Goal: Information Seeking & Learning: Find specific page/section

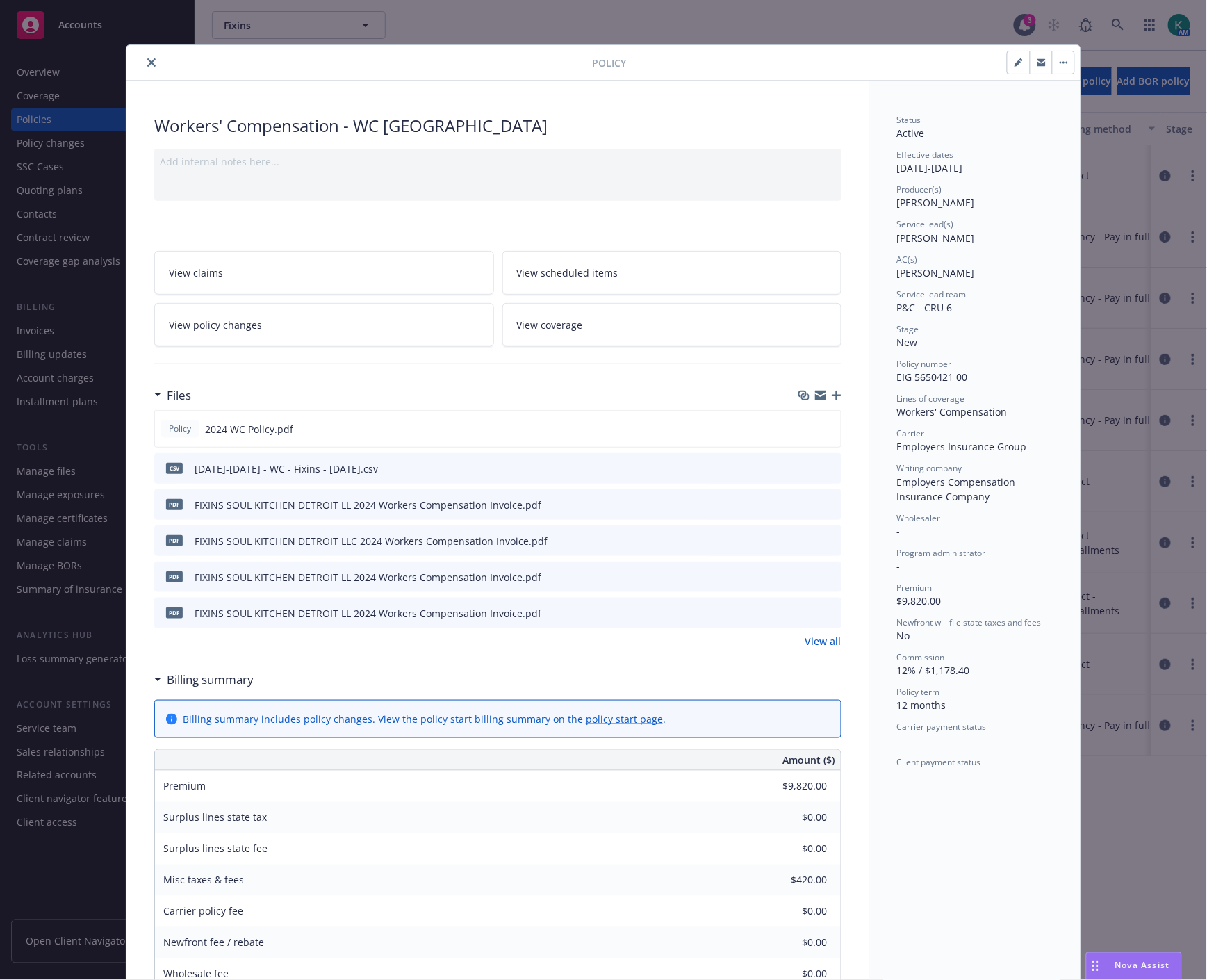
click at [147, 63] on icon "close" at bounding box center [151, 62] width 8 height 8
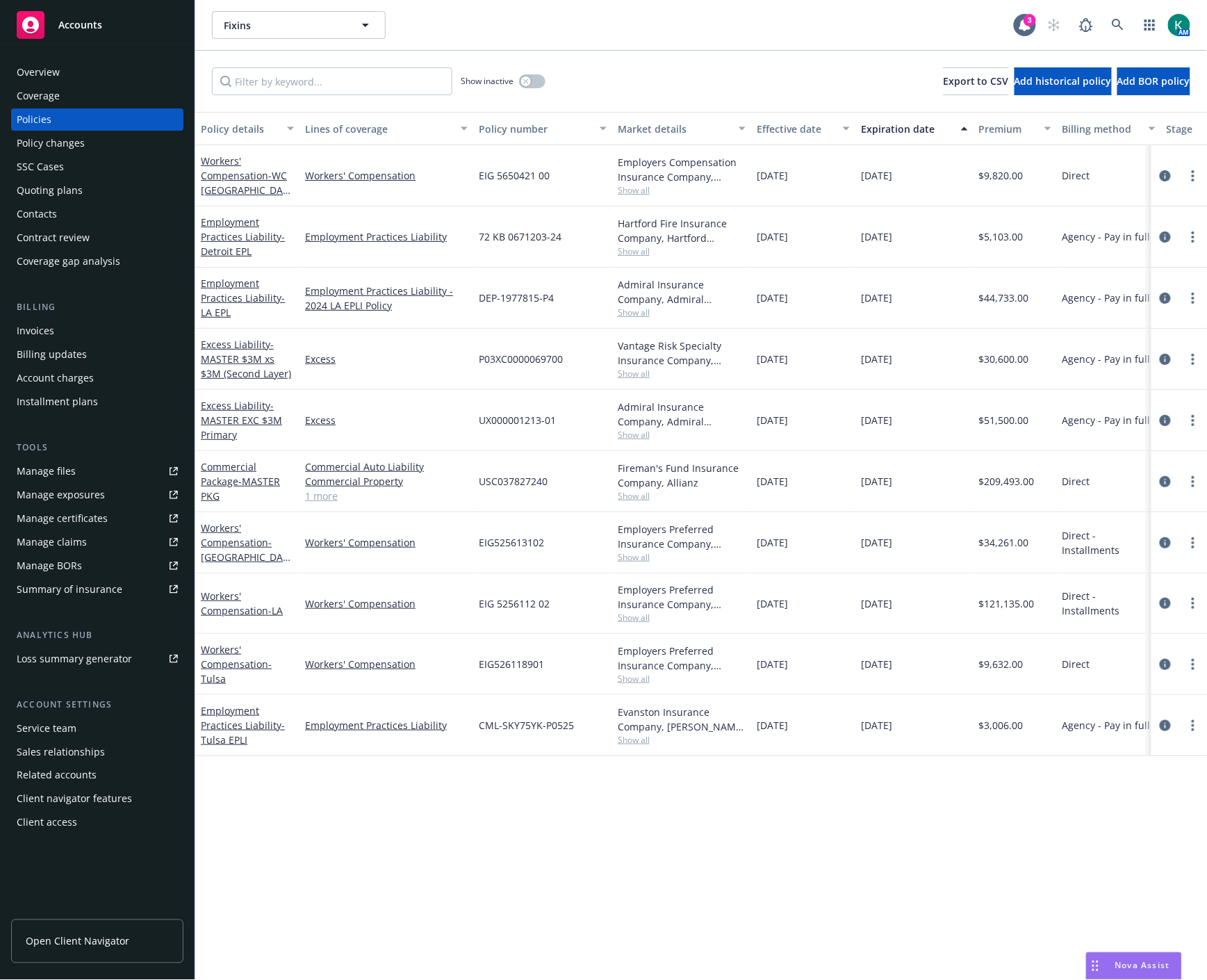
click at [67, 188] on div "Quoting plans" at bounding box center [50, 190] width 66 height 22
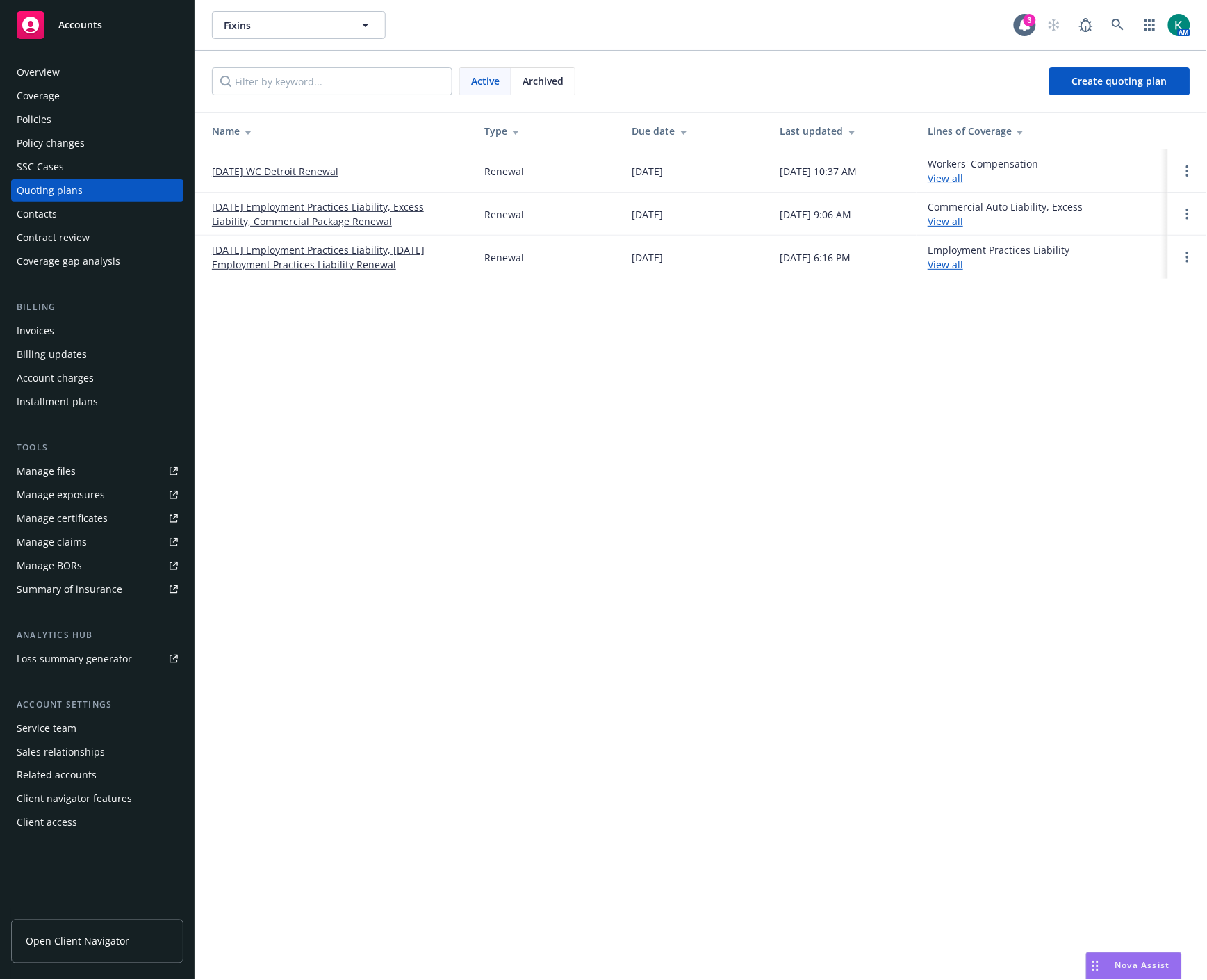
click at [286, 266] on link "[DATE] Employment Practices Liability, [DATE] Employment Practices Liability Re…" at bounding box center [337, 256] width 250 height 29
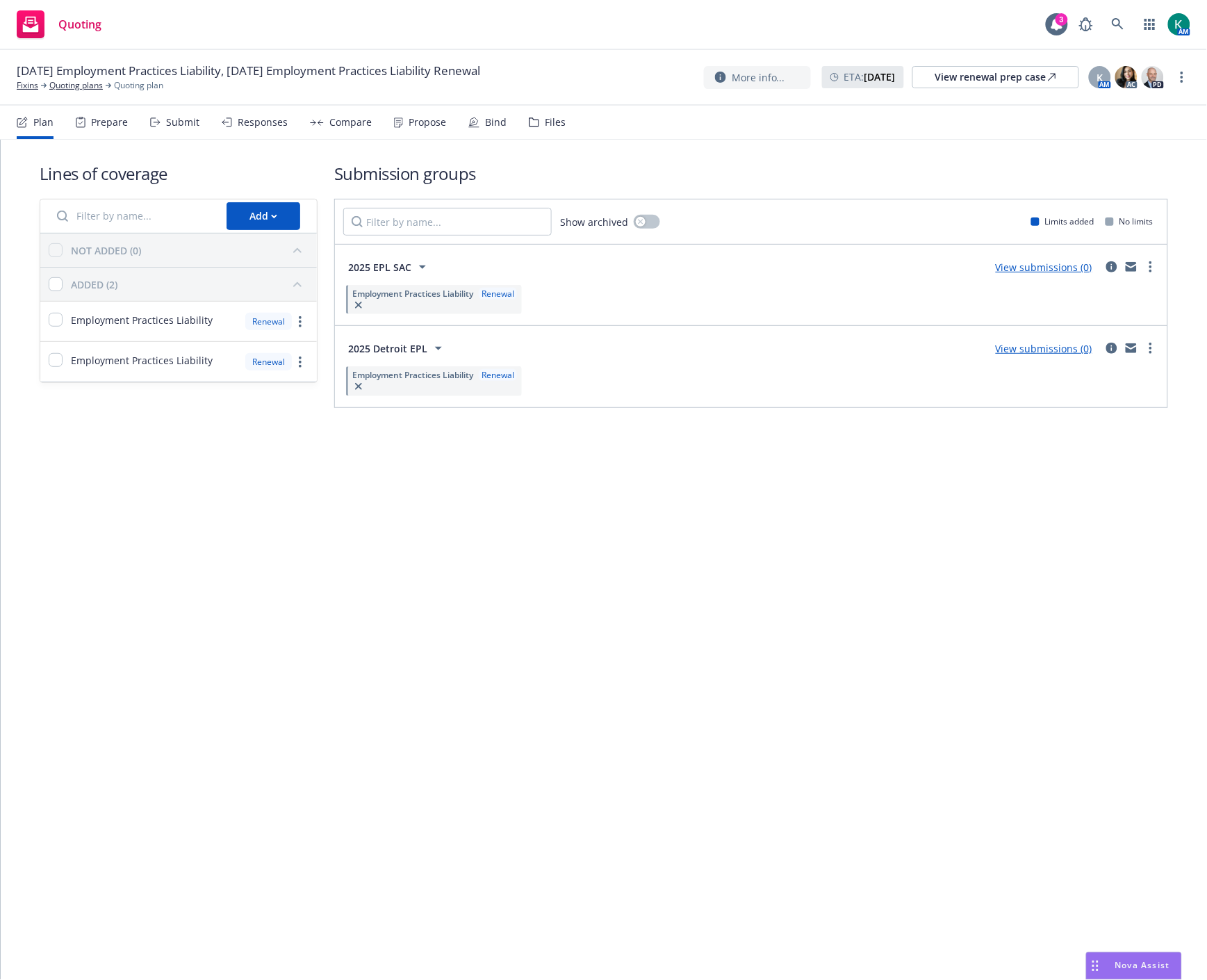
click at [531, 125] on icon at bounding box center [534, 122] width 10 height 10
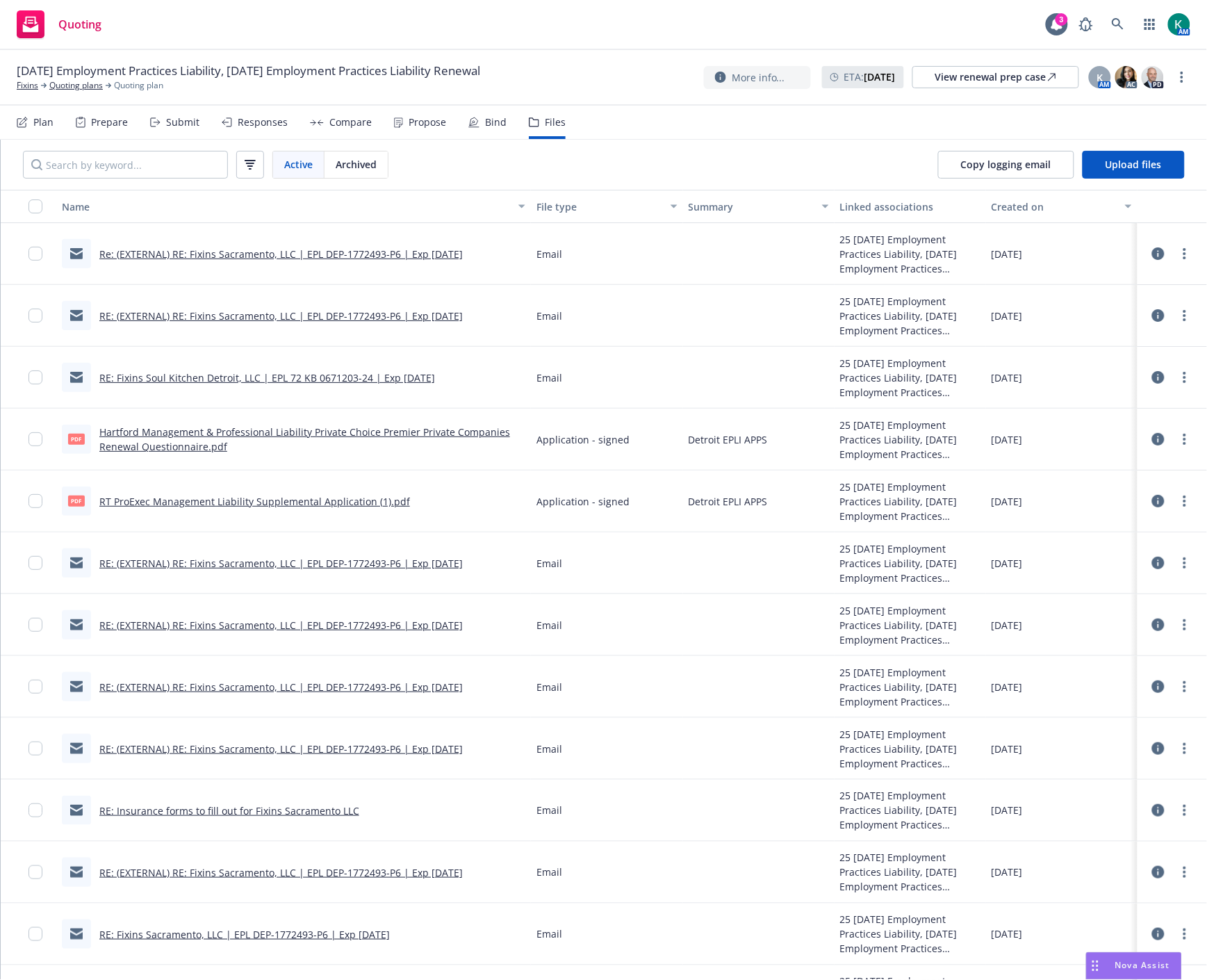
click at [221, 245] on div "Re: (EXTERNAL) RE: Fixins Sacramento, LLC | EPL DEP-1772493-P6 | Exp 8/7/2025" at bounding box center [262, 253] width 401 height 29
click at [219, 252] on link "Re: (EXTERNAL) RE: Fixins Sacramento, LLC | EPL DEP-1772493-P6 | Exp 8/7/2025" at bounding box center [280, 253] width 363 height 13
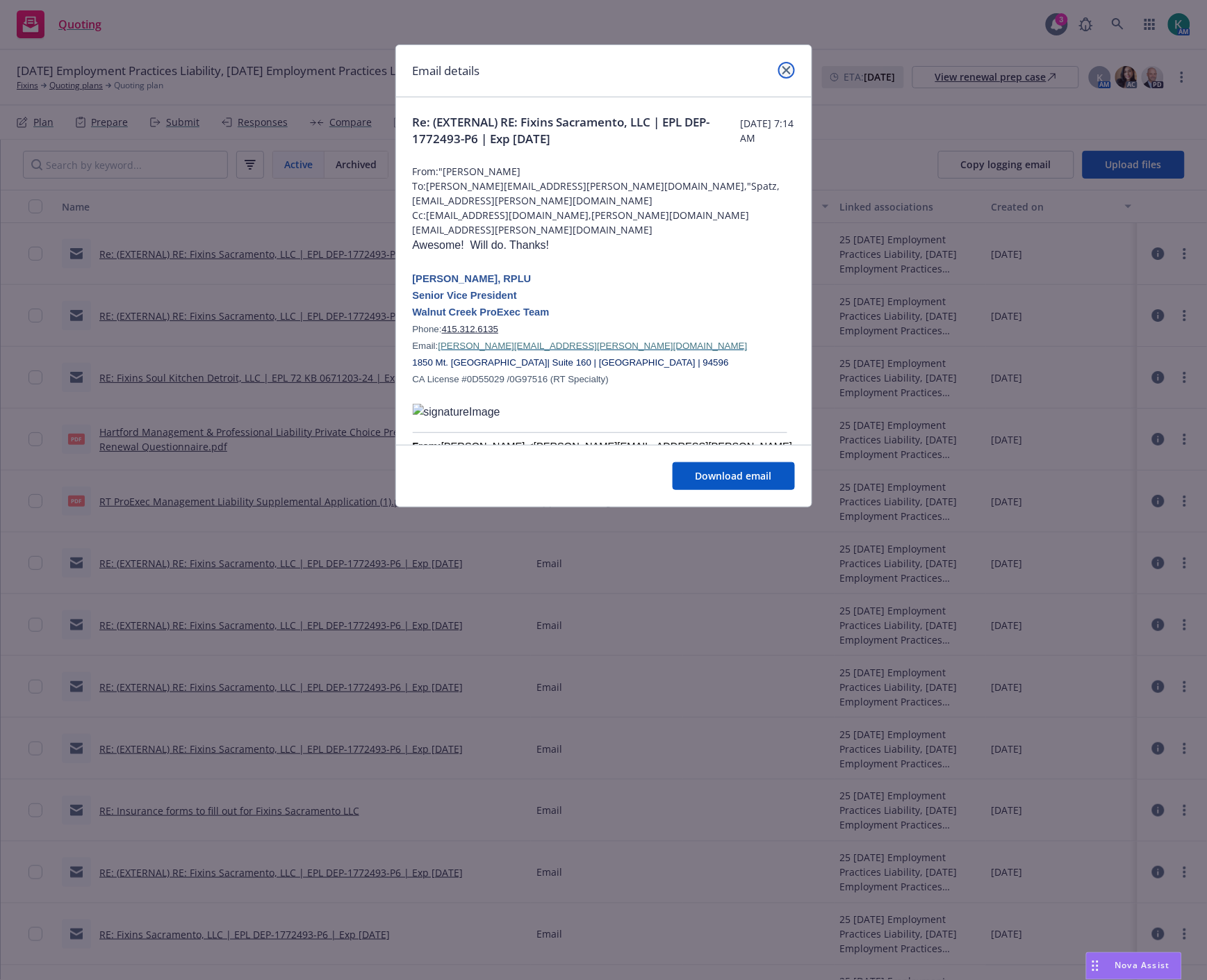
click at [787, 66] on icon "close" at bounding box center [786, 70] width 8 height 8
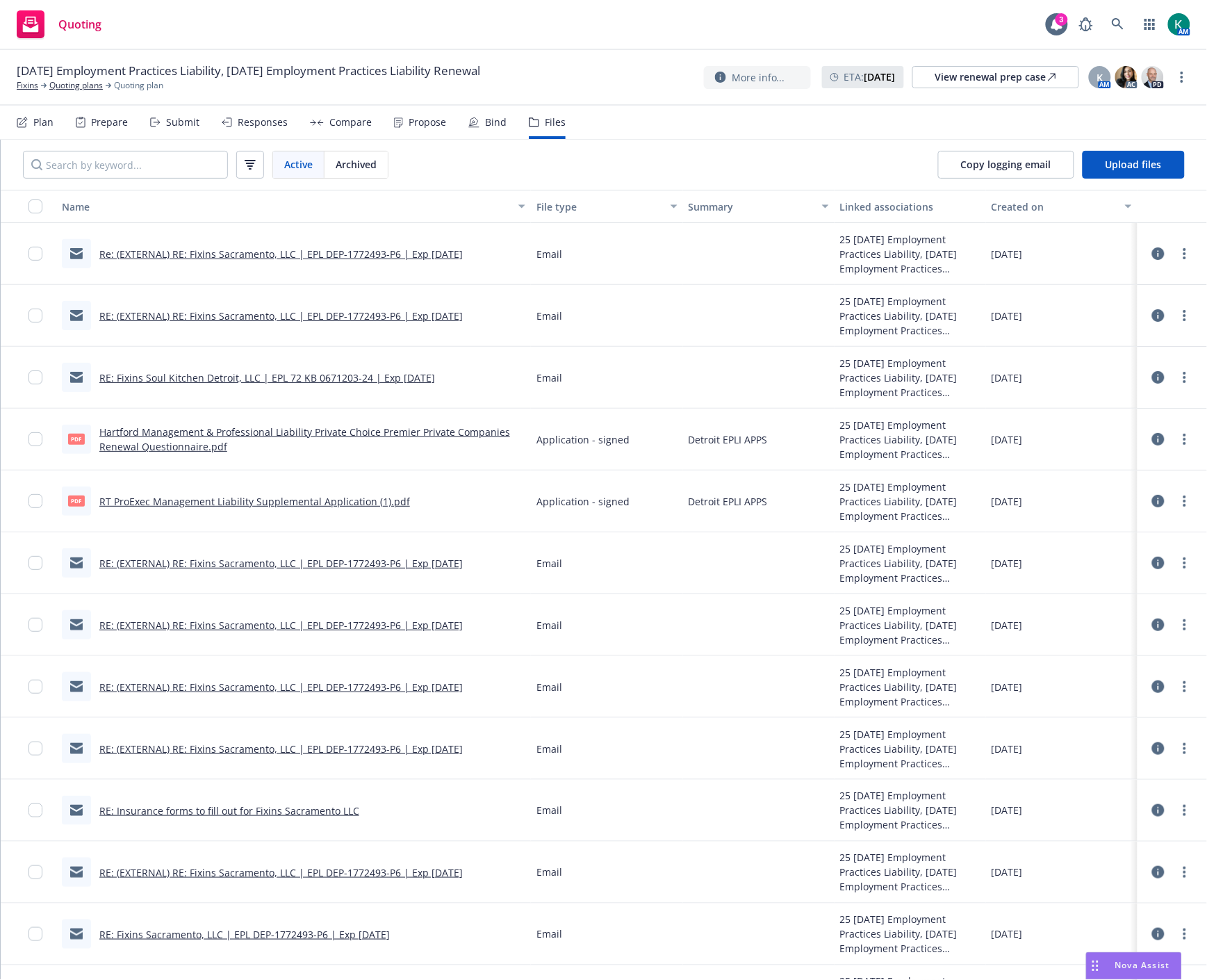
click at [306, 313] on link "RE: (EXTERNAL) RE: Fixins Sacramento, LLC | EPL DEP-1772493-P6 | Exp 8/7/2025" at bounding box center [280, 315] width 363 height 13
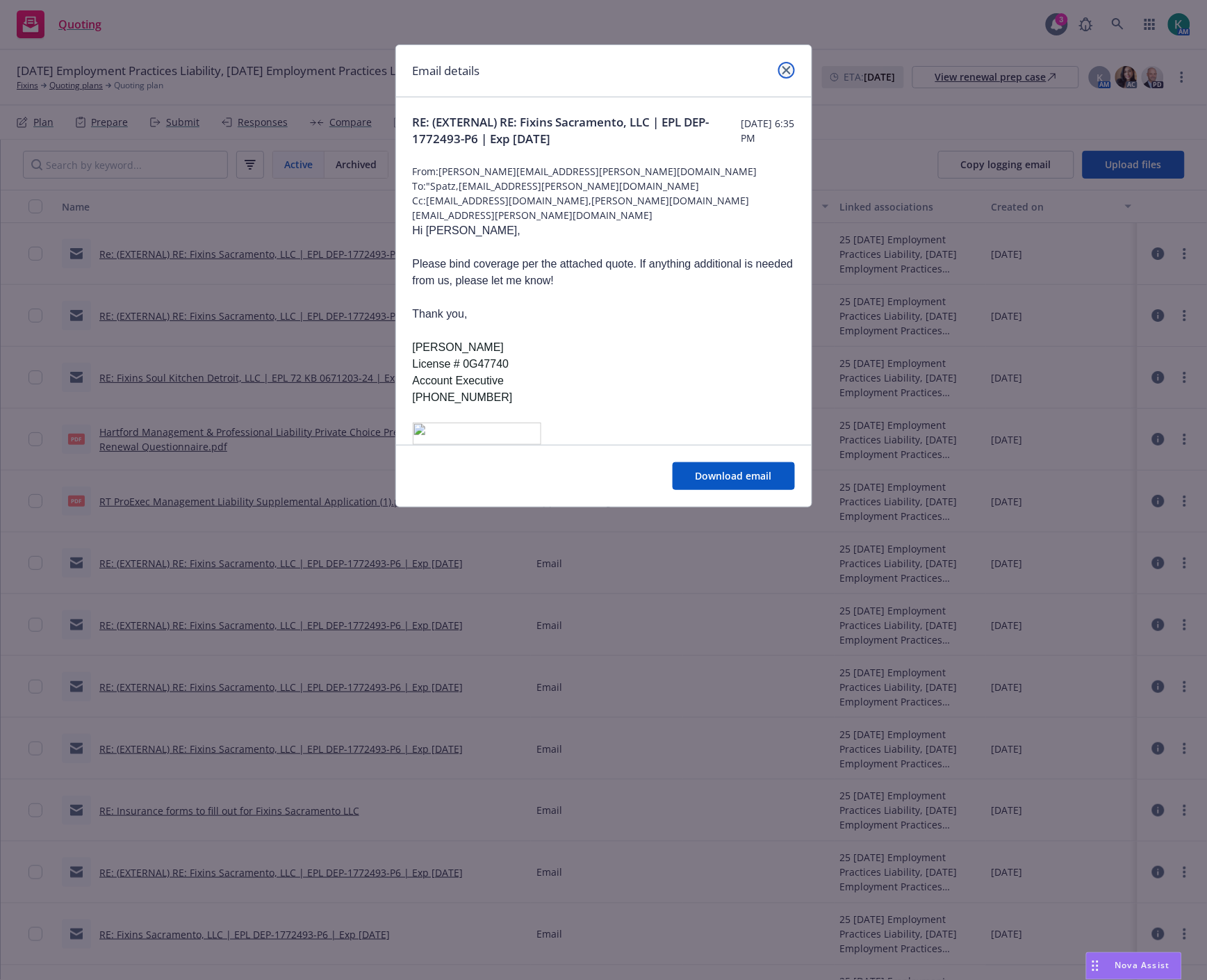
click at [781, 74] on link "close" at bounding box center [786, 70] width 17 height 17
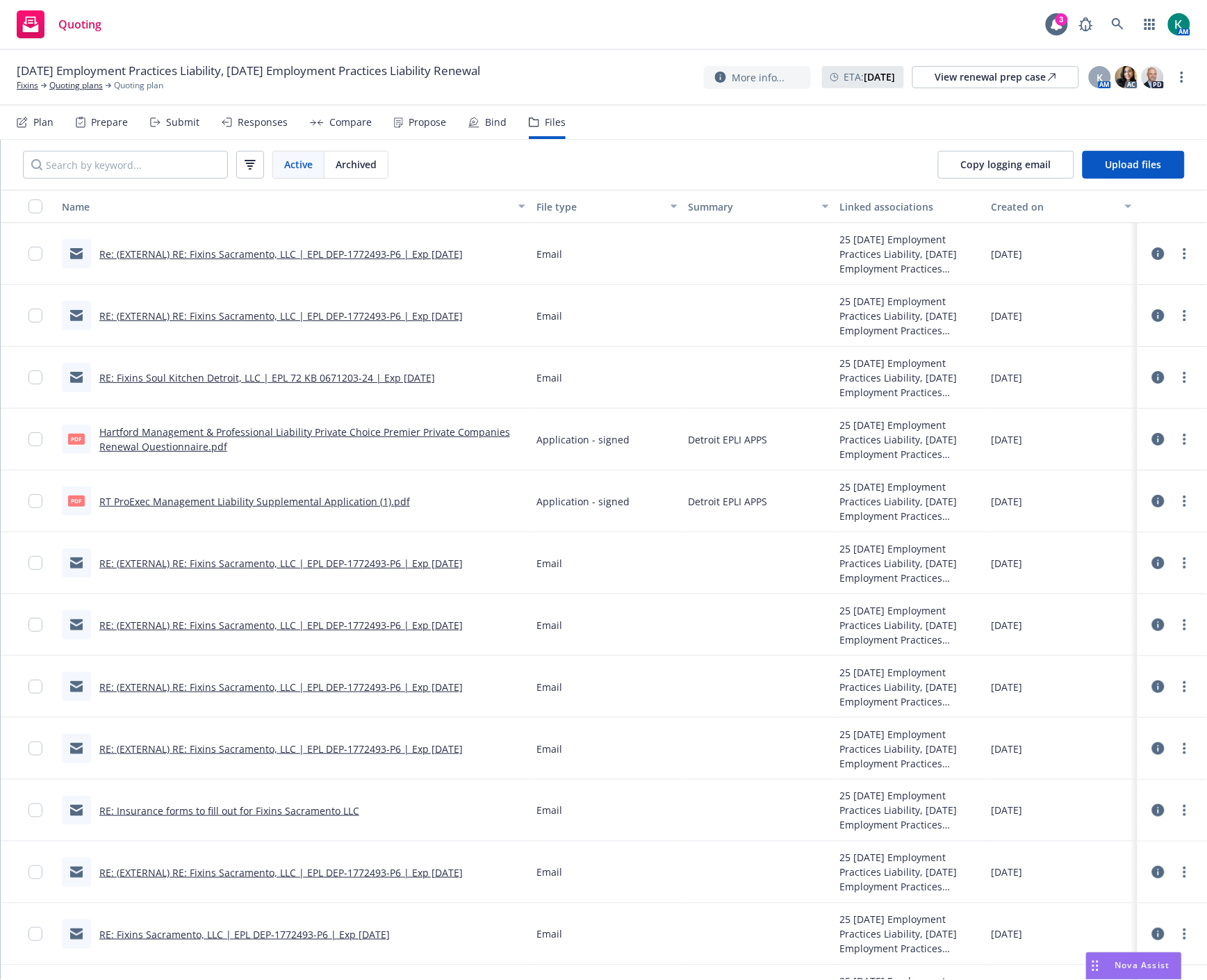
click at [306, 378] on link "RE: Fixins Soul Kitchen Detroit, LLC | EPL 72 KB 0671203-24 | Exp 8/20/2025" at bounding box center [267, 377] width 336 height 13
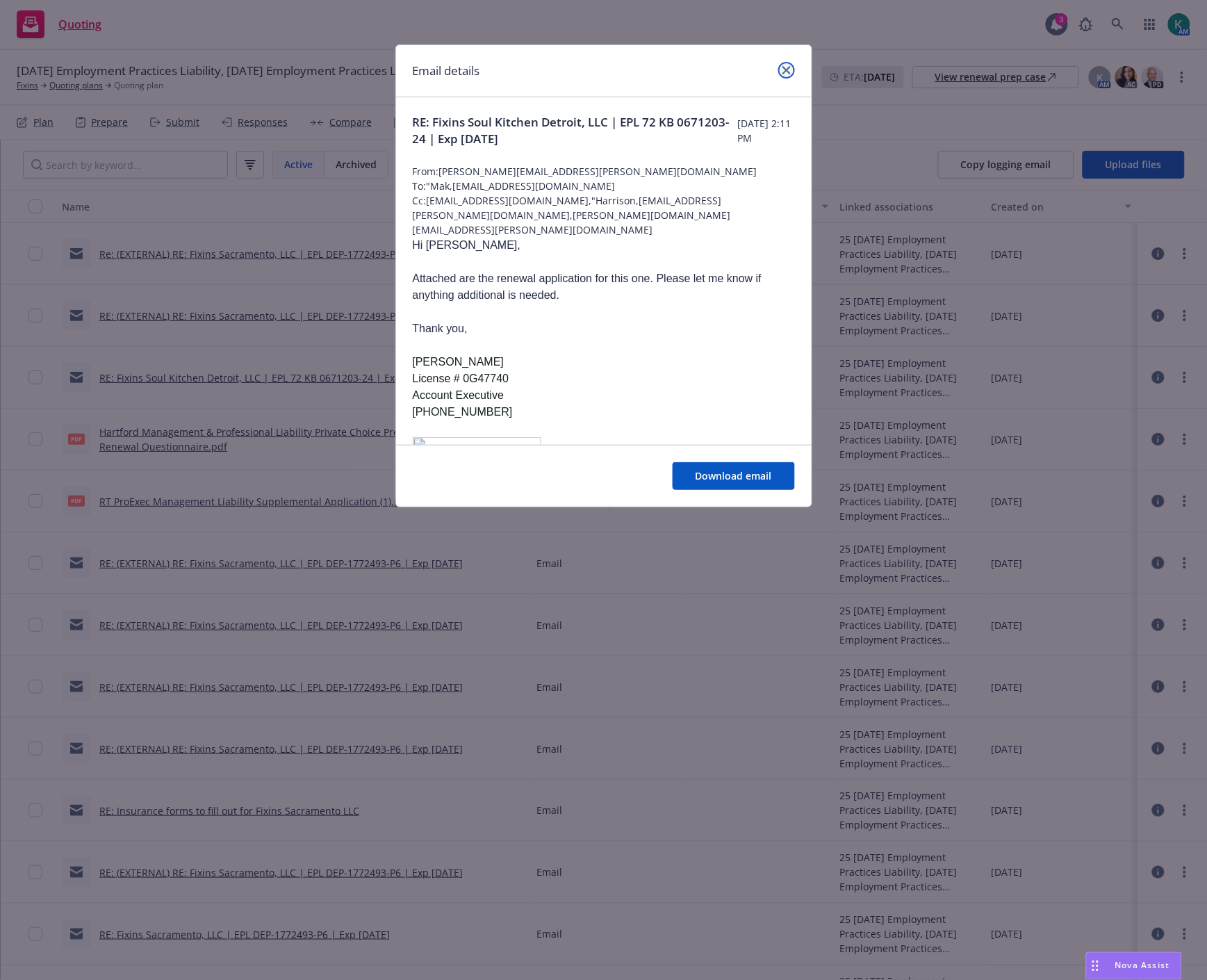
click at [784, 69] on icon "close" at bounding box center [786, 70] width 8 height 8
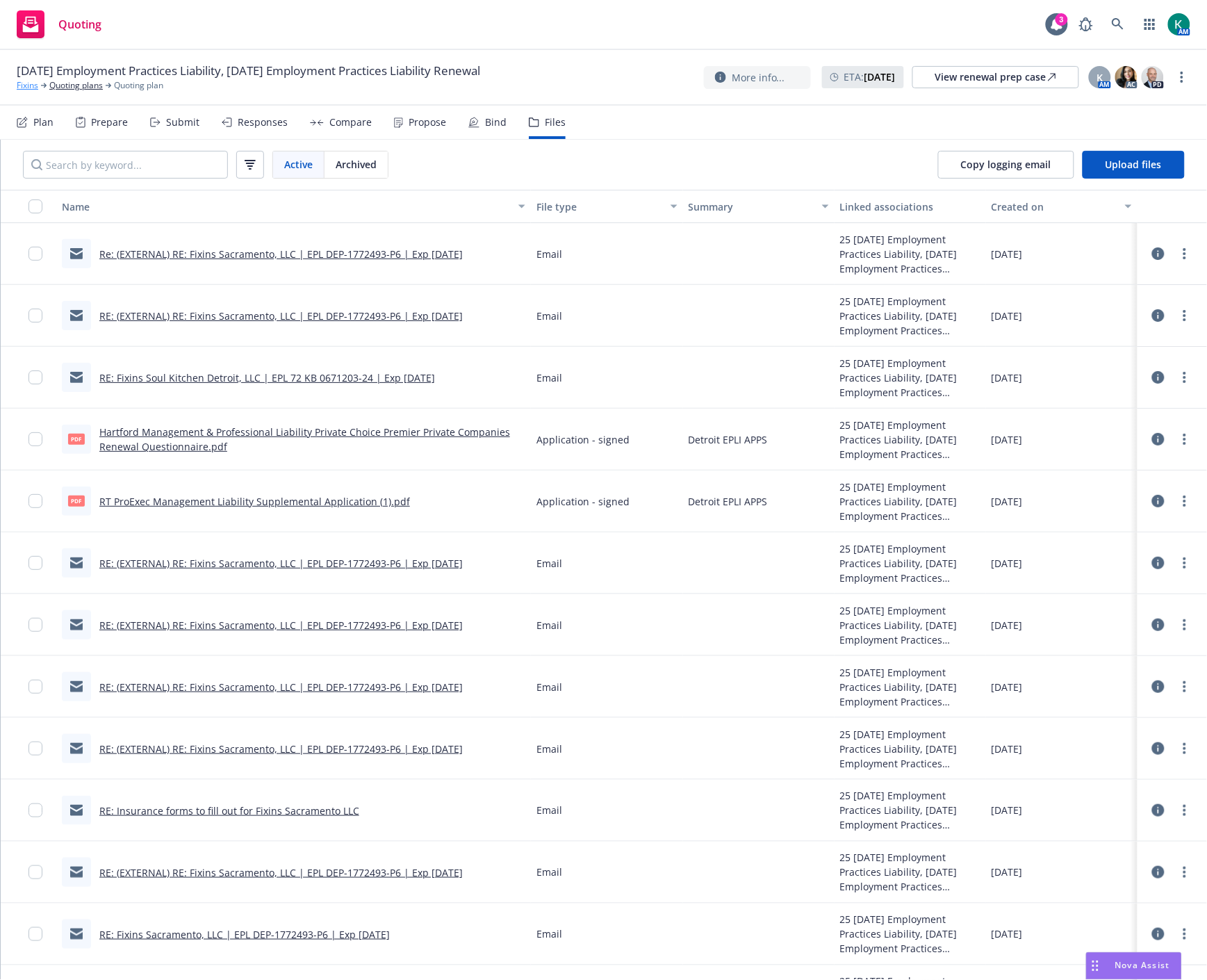
click at [25, 88] on link "Fixins" at bounding box center [28, 85] width 22 height 13
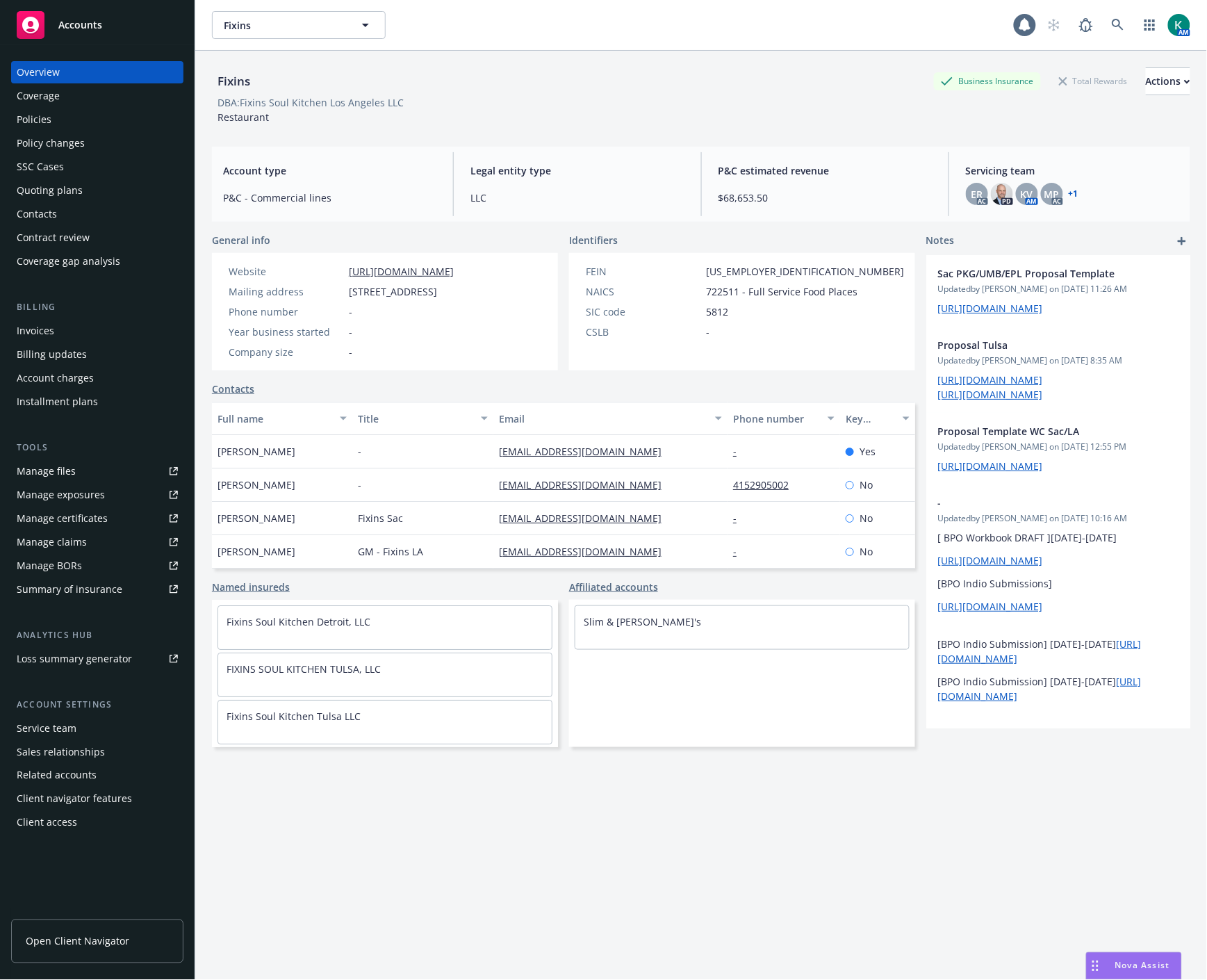
click at [81, 120] on div "Policies" at bounding box center [97, 119] width 161 height 22
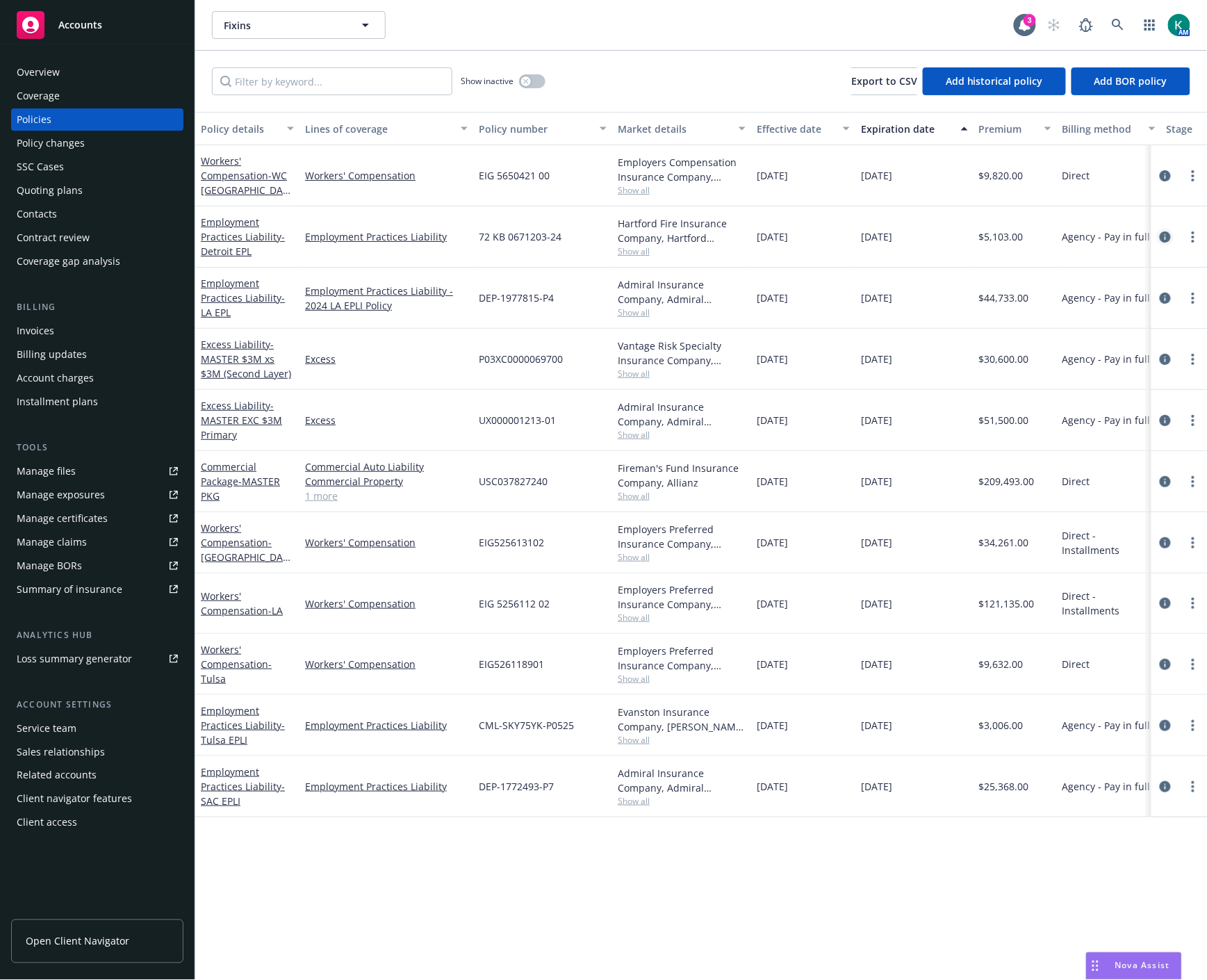
click at [1162, 238] on icon "circleInformation" at bounding box center [1164, 236] width 11 height 11
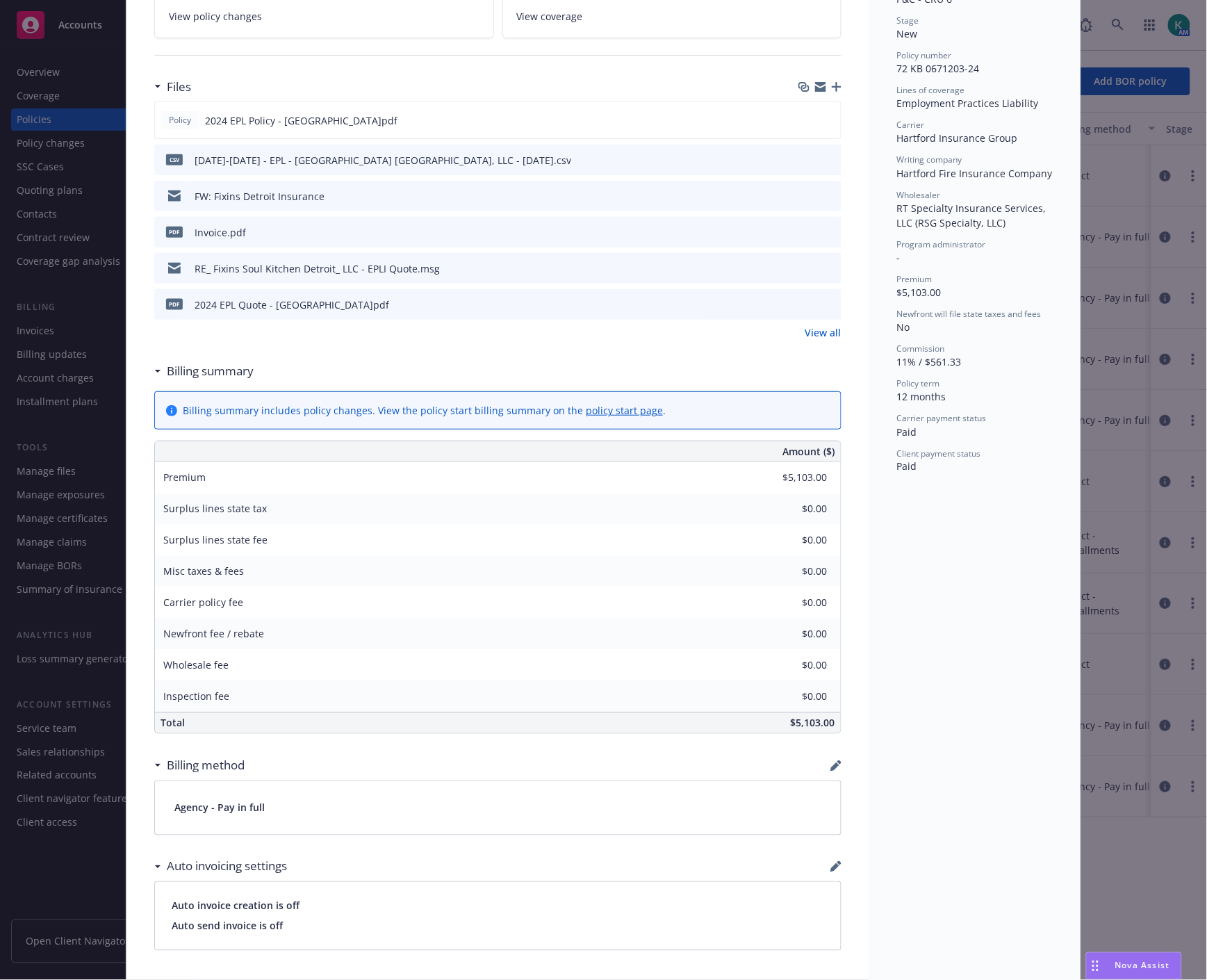
scroll to position [231, 0]
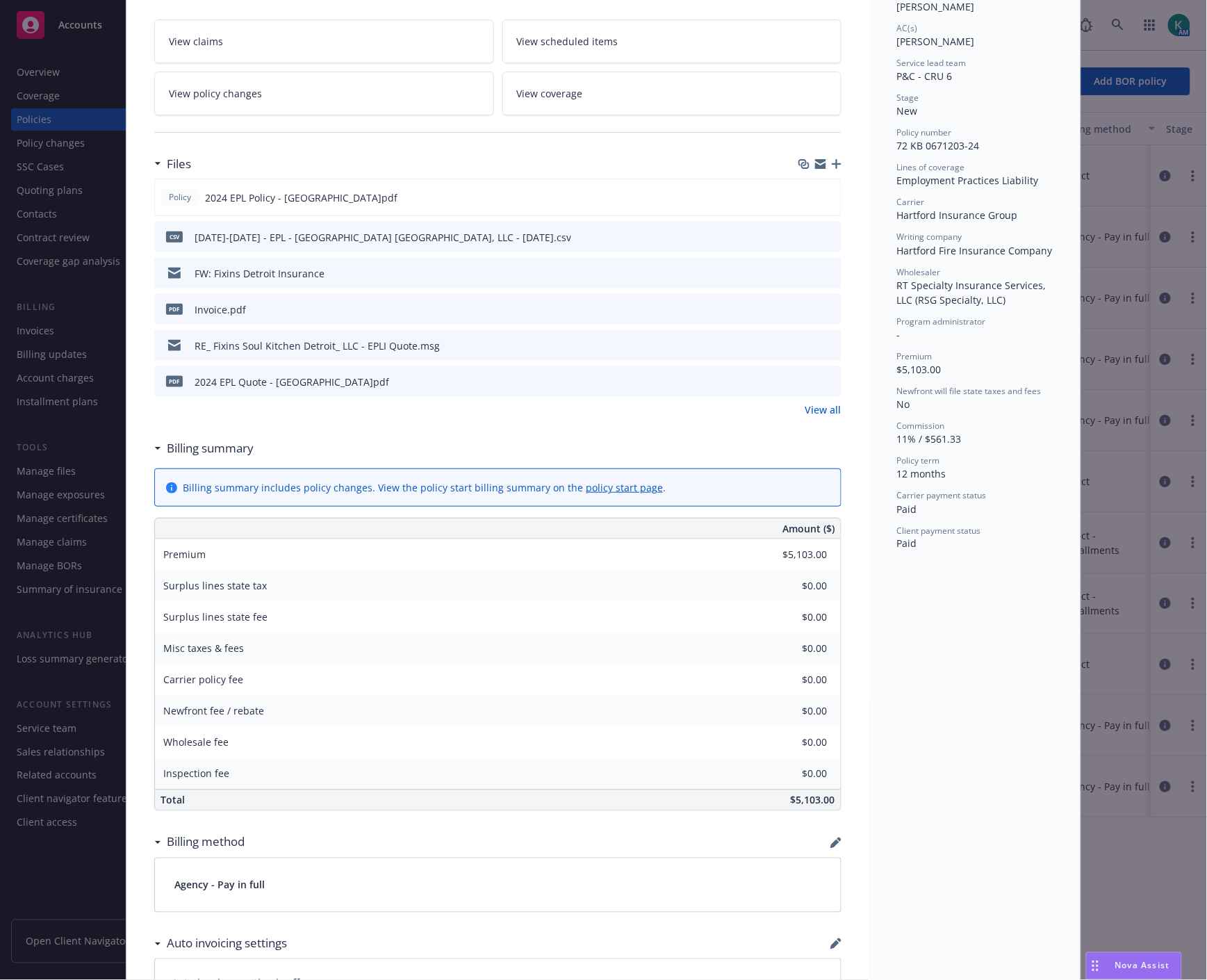
click at [822, 377] on icon "preview file" at bounding box center [828, 381] width 13 height 10
